Goal: Check status: Check status

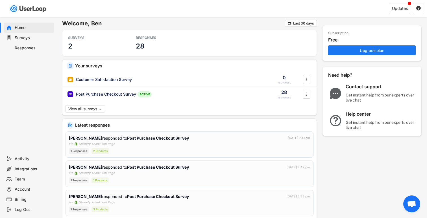
click at [35, 41] on div "Surveys" at bounding box center [29, 38] width 51 height 10
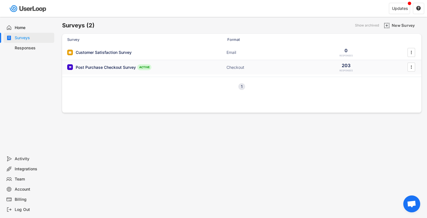
click at [173, 72] on div "Post Purchase Checkout Survey ACTIVE Checkout 203 RESPONSES " at bounding box center [241, 67] width 359 height 15
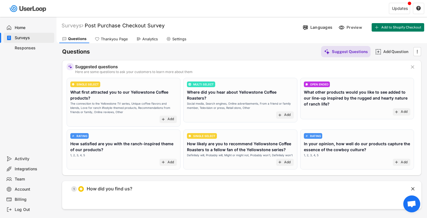
click at [151, 40] on div "Analytics" at bounding box center [150, 39] width 16 height 5
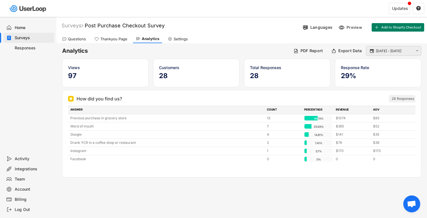
click at [403, 52] on input "[DATE] - [DATE]" at bounding box center [394, 51] width 37 height 6
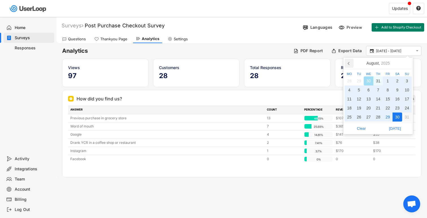
click at [349, 64] on icon at bounding box center [348, 63] width 9 height 9
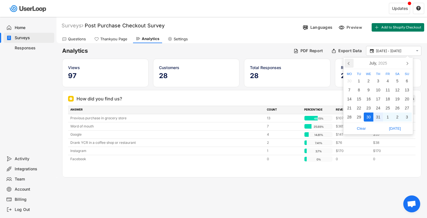
click at [349, 64] on icon at bounding box center [348, 63] width 9 height 9
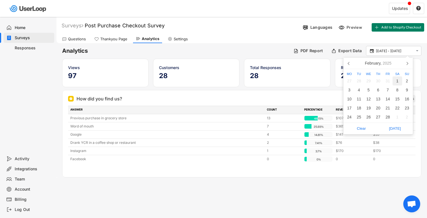
click at [396, 81] on div "1" at bounding box center [397, 80] width 10 height 9
click at [411, 50] on input "[DATE]" at bounding box center [394, 51] width 37 height 6
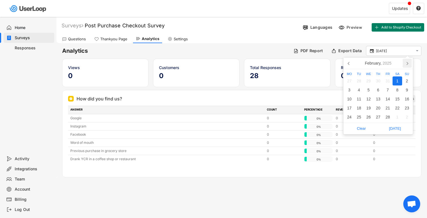
click at [406, 61] on icon at bounding box center [406, 63] width 9 height 9
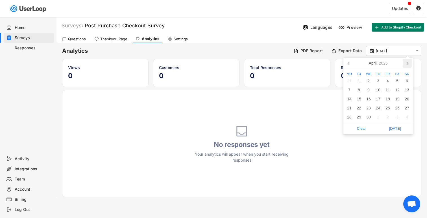
click at [406, 61] on icon at bounding box center [406, 63] width 9 height 9
click at [406, 61] on nav "[DATE]" at bounding box center [377, 64] width 69 height 12
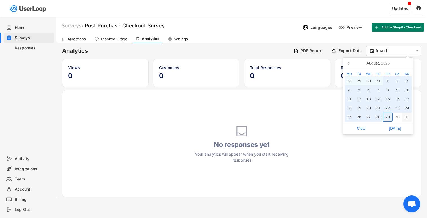
click at [388, 116] on div "29" at bounding box center [388, 117] width 10 height 9
type input "[DATE] - [DATE]"
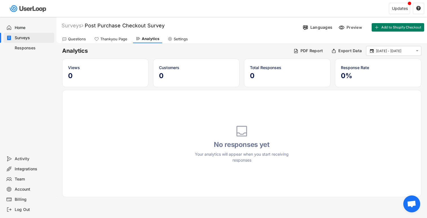
click at [362, 124] on div "No responses yet Your analytics will appear when you start receiving responses" at bounding box center [241, 143] width 359 height 107
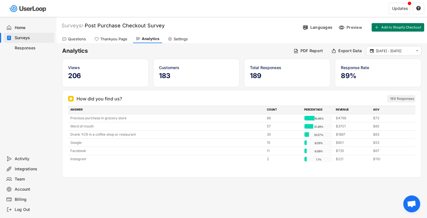
click at [230, 49] on h6 "Analytics" at bounding box center [175, 51] width 227 height 8
